Goal: Transaction & Acquisition: Purchase product/service

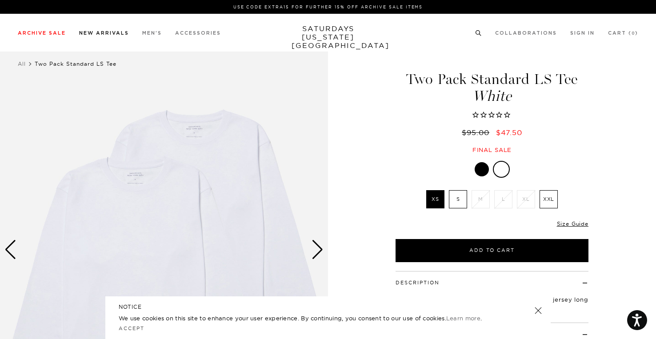
scroll to position [45, 0]
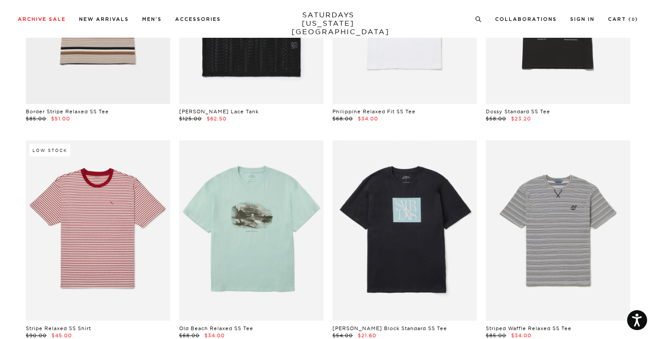
scroll to position [1333, 0]
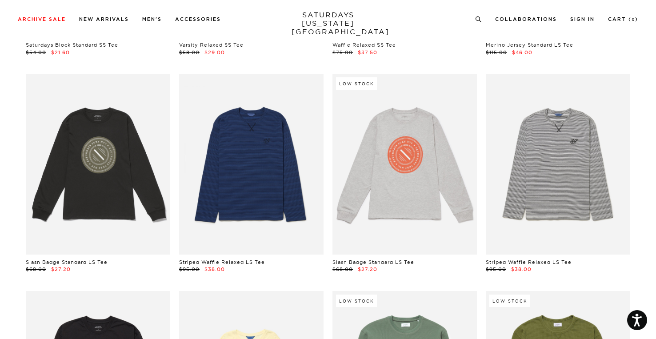
scroll to position [1778, 0]
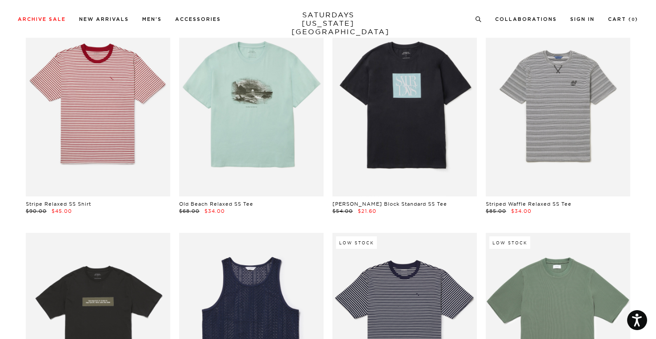
click at [647, 178] on div "Low Stock Script Standard SS Tee $55.00 $33.00 Script Standard SS Tee $55.00 $3…" at bounding box center [328, 232] width 640 height 3039
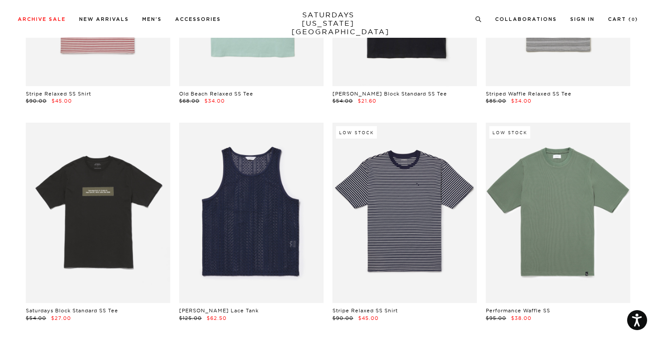
scroll to position [1511, 0]
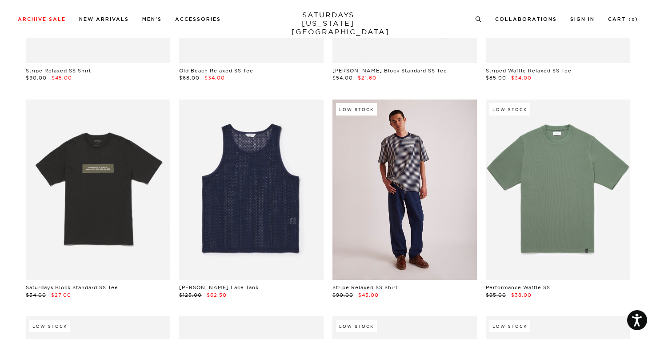
click at [451, 201] on link at bounding box center [404, 190] width 144 height 180
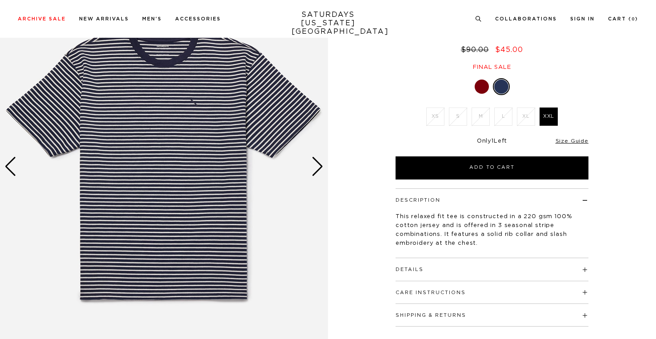
scroll to position [222, 0]
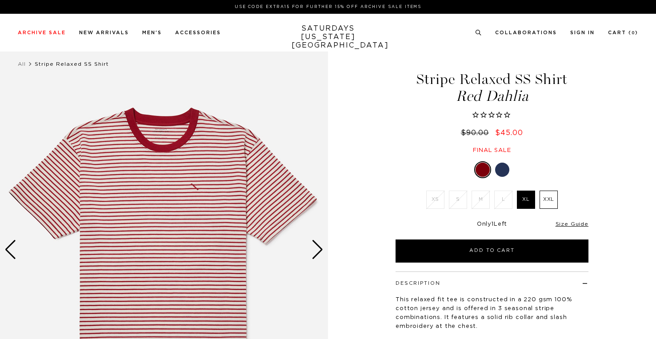
drag, startPoint x: 430, startPoint y: 178, endPoint x: 424, endPoint y: 167, distance: 12.6
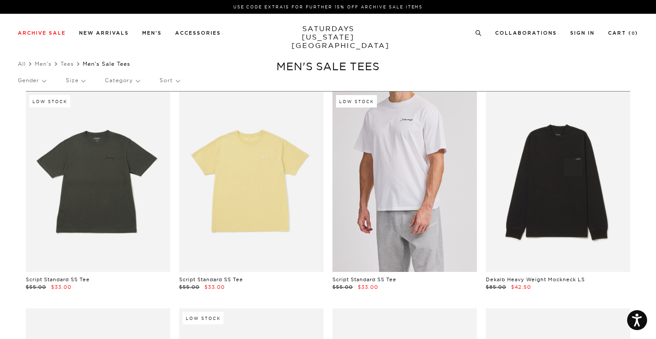
click at [393, 193] on link at bounding box center [404, 182] width 144 height 180
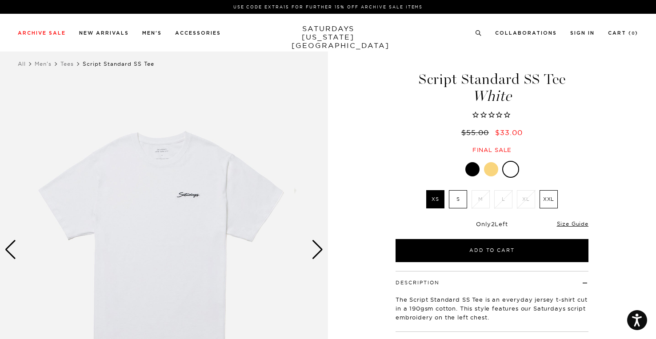
click at [316, 249] on div "Next slide" at bounding box center [318, 250] width 12 height 20
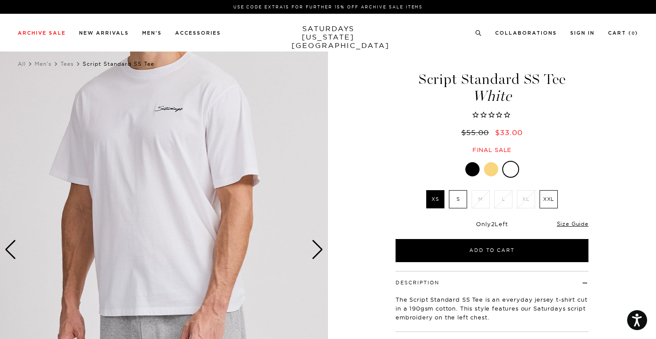
click at [316, 249] on div "Next slide" at bounding box center [318, 250] width 12 height 20
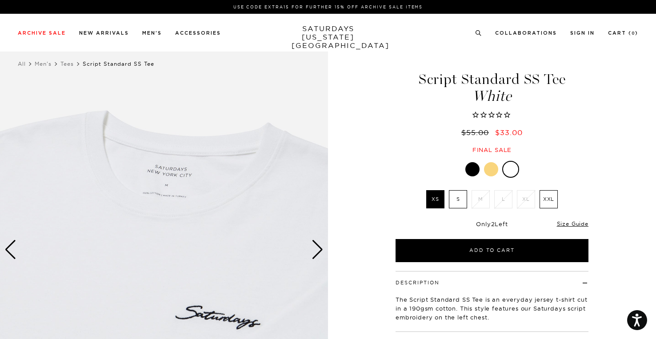
click at [316, 249] on div "Next slide" at bounding box center [318, 250] width 12 height 20
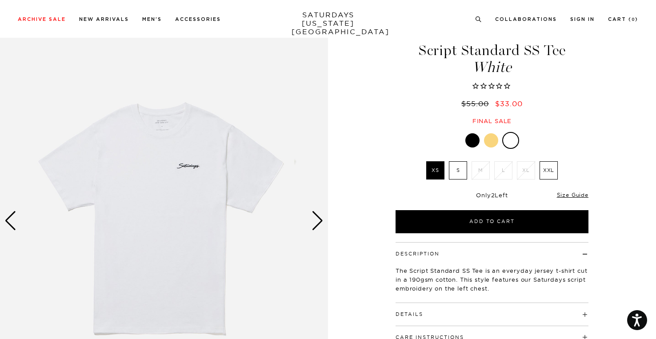
scroll to position [44, 0]
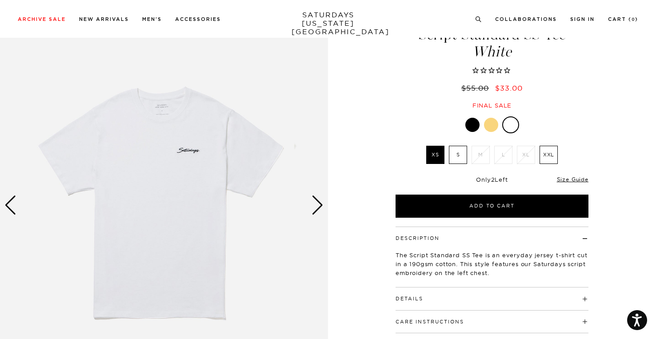
click at [456, 157] on label "S" at bounding box center [458, 155] width 18 height 18
click at [0, 0] on input "S" at bounding box center [0, 0] width 0 height 0
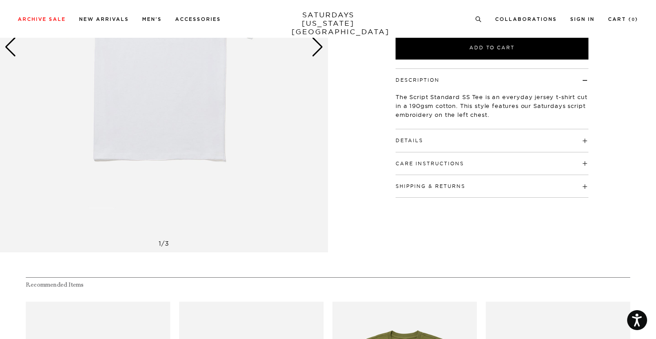
scroll to position [222, 0]
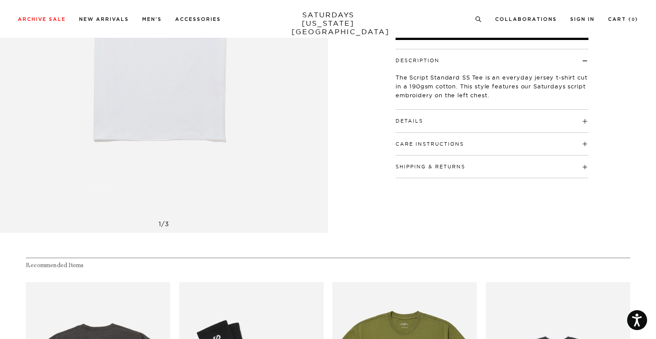
click at [457, 124] on div "Details 100% cotton Bound back neck seam with self-fabric neck tape Crewneck wi…" at bounding box center [492, 121] width 193 height 23
click at [457, 120] on h4 "Details" at bounding box center [492, 117] width 193 height 15
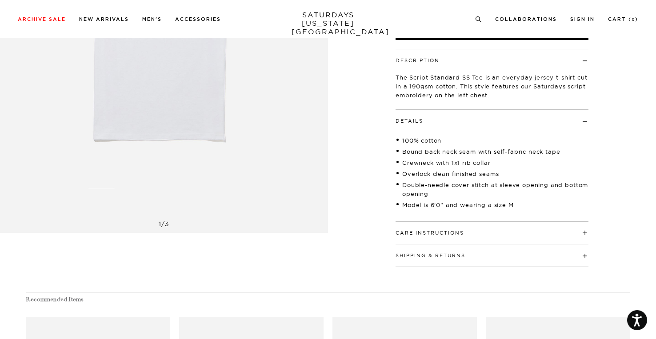
click at [442, 122] on h4 "Details" at bounding box center [492, 117] width 193 height 15
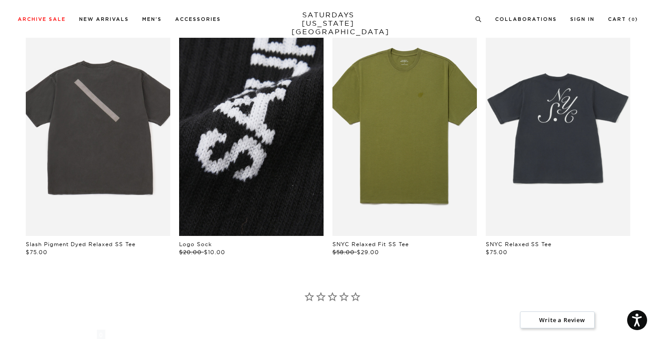
scroll to position [489, 0]
